Goal: Task Accomplishment & Management: Manage account settings

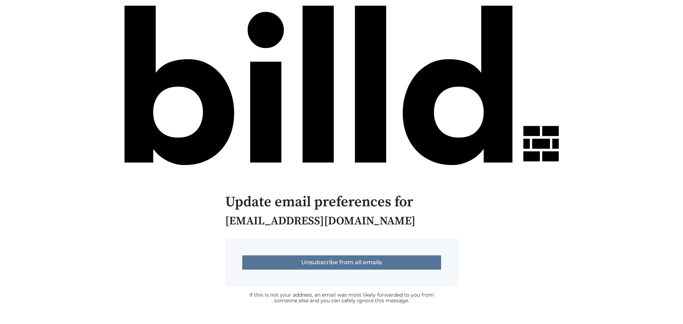
click at [323, 262] on input "Unsubscribe from all emails" at bounding box center [341, 262] width 199 height 14
